Goal: Information Seeking & Learning: Learn about a topic

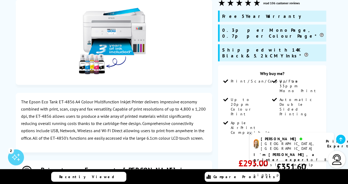
scroll to position [579, 0]
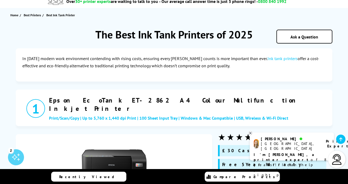
scroll to position [0, 0]
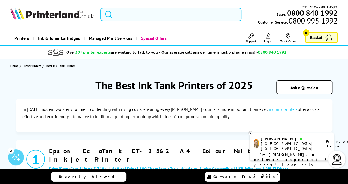
click at [131, 14] on input "search" at bounding box center [171, 14] width 141 height 13
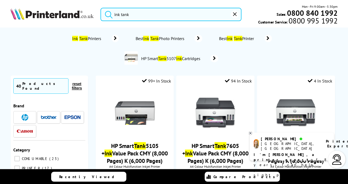
type input "ink tank"
click at [235, 38] on span "Best Ink Tank Printer" at bounding box center [237, 38] width 38 height 5
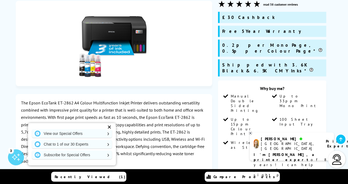
scroll to position [183, 0]
